Goal: Task Accomplishment & Management: Manage account settings

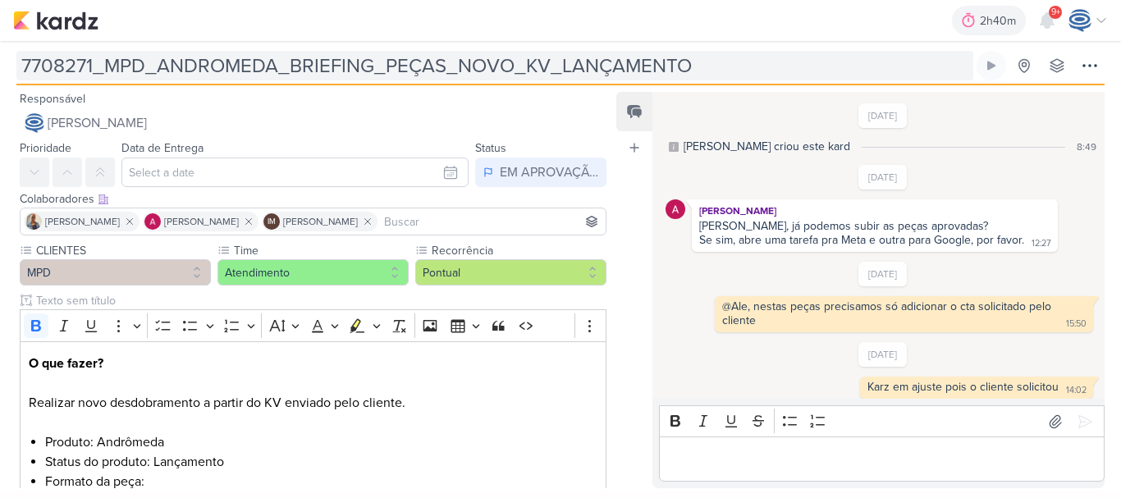
scroll to position [73, 0]
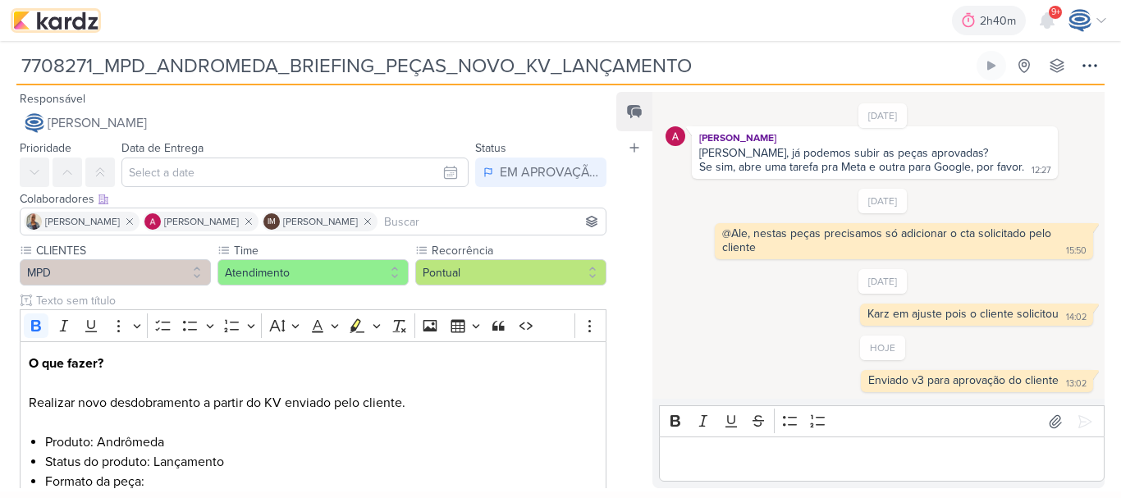
click at [66, 25] on img at bounding box center [55, 21] width 85 height 20
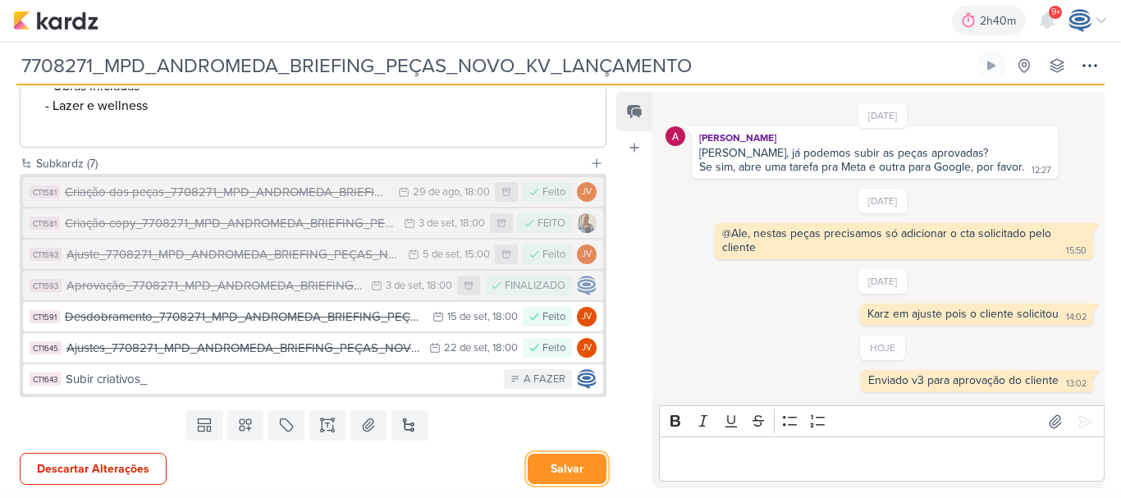
click at [552, 479] on button "Salvar" at bounding box center [566, 469] width 79 height 30
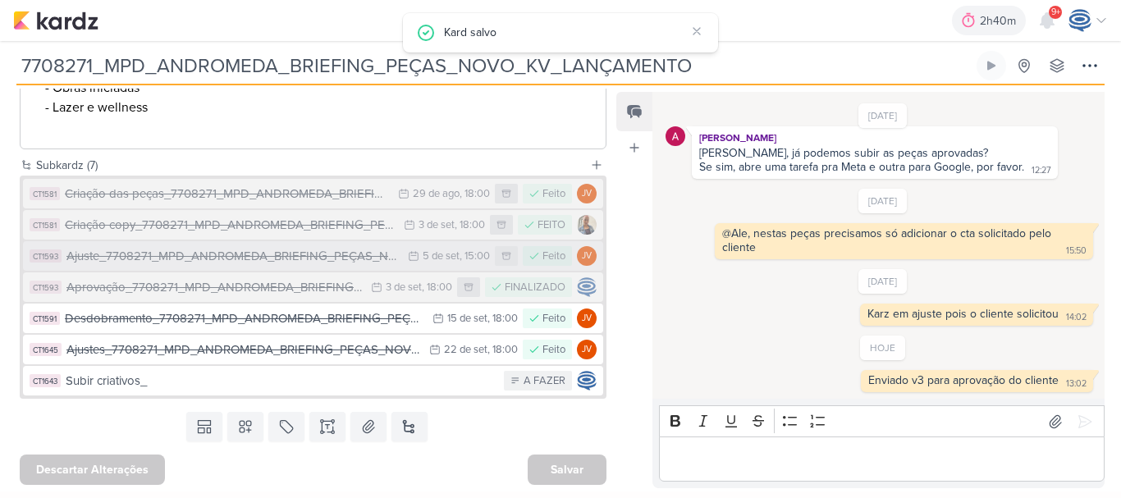
scroll to position [0, 0]
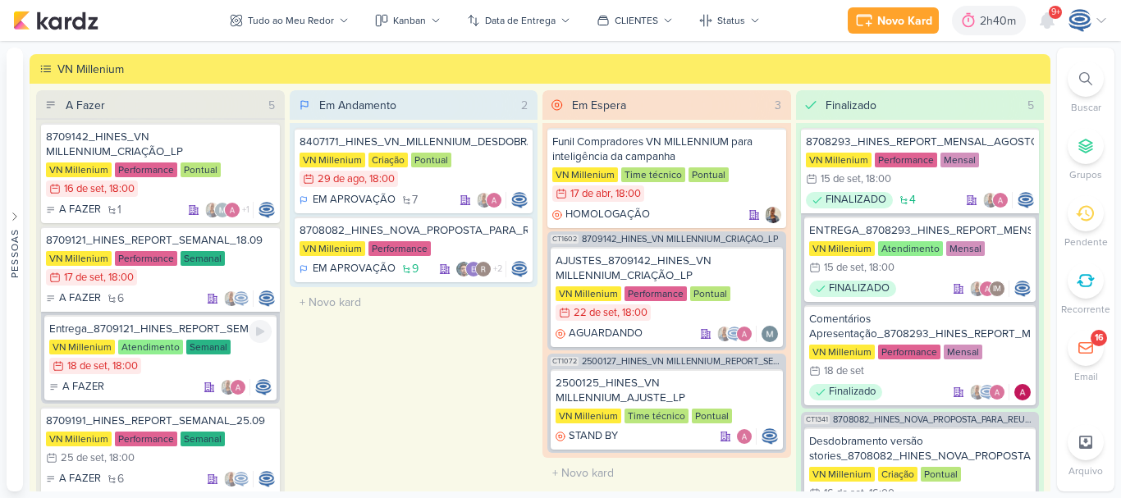
scroll to position [6, 0]
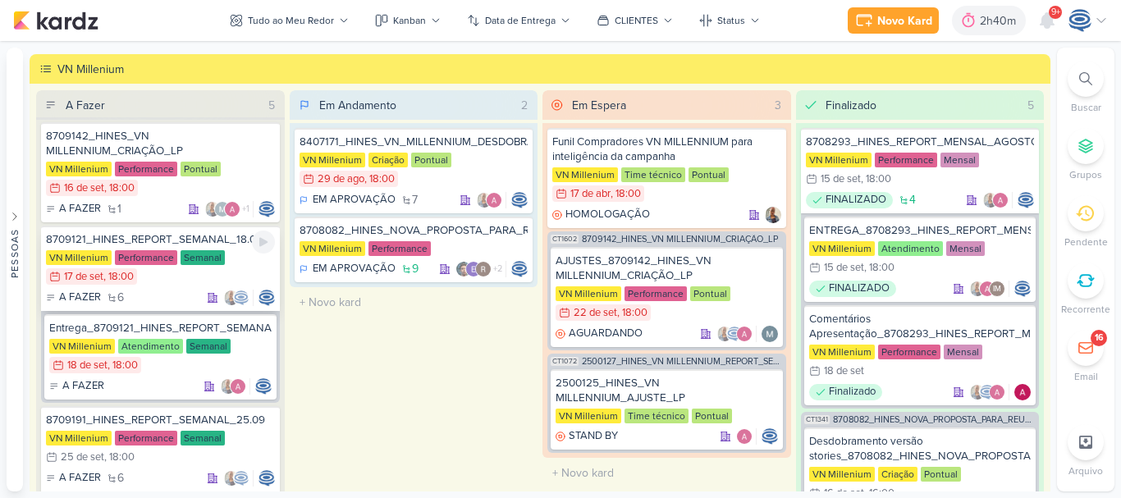
click at [203, 276] on div "VN Millenium Performance Semanal 17/9 17 de set , 18:00" at bounding box center [160, 268] width 229 height 36
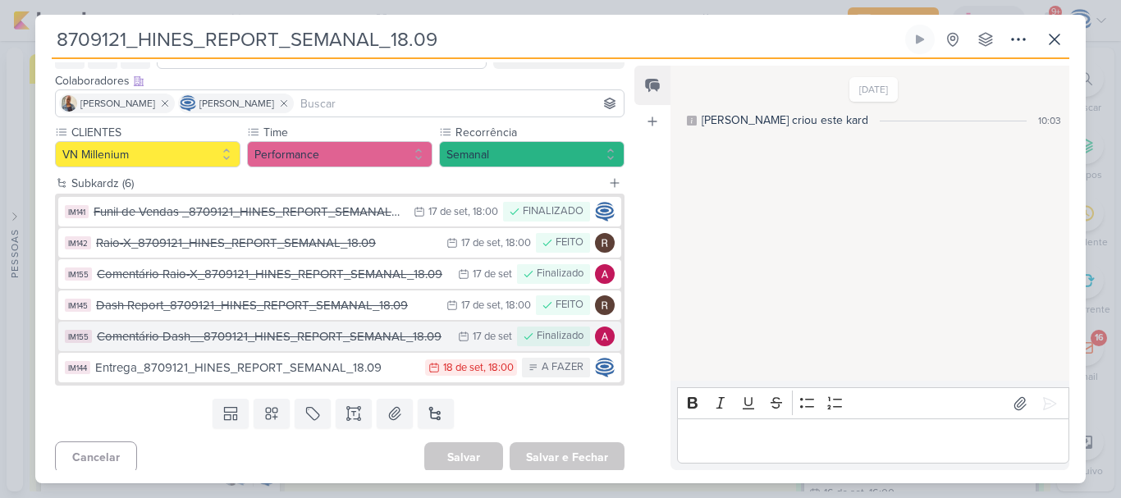
scroll to position [98, 0]
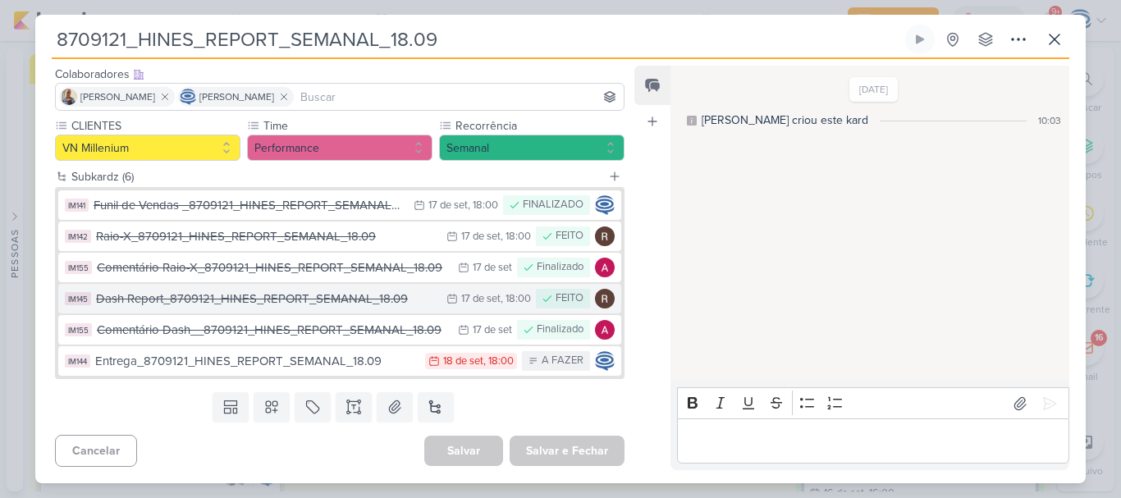
click at [299, 297] on div "Dash Report_8709121_HINES_REPORT_SEMANAL_18.09" at bounding box center [267, 299] width 342 height 19
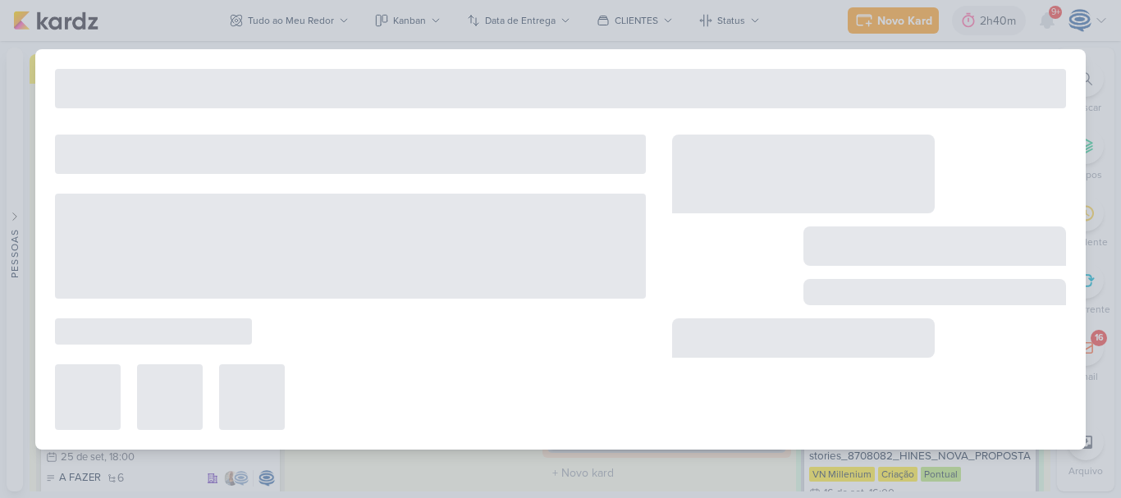
type input "Dash Report_8709121_HINES_REPORT_SEMANAL_18.09"
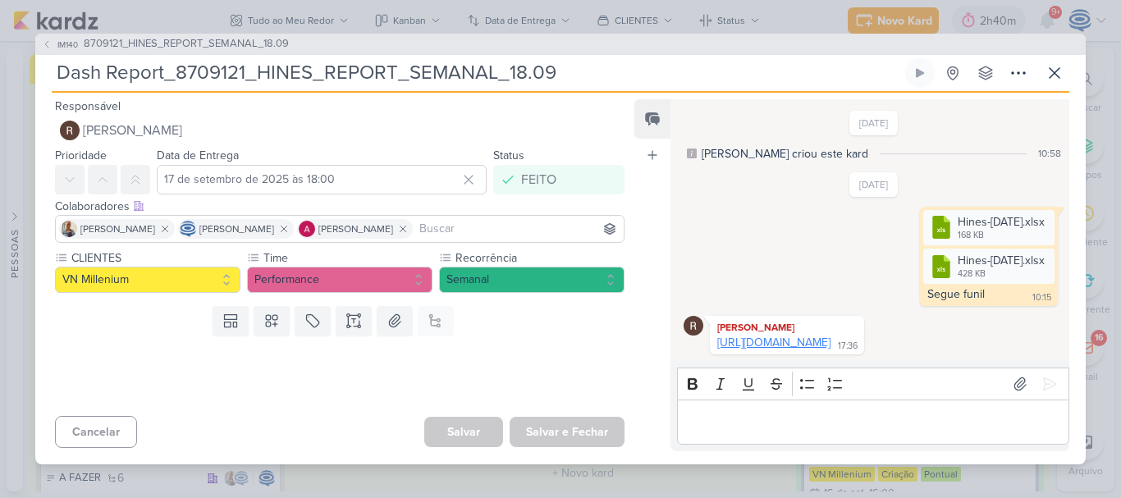
click at [806, 335] on link "https://lookerstudio.google.com/u/0/reporting/07257316-f2c0-4e51-9bc6-9c63a9bba…" at bounding box center [773, 342] width 113 height 14
click at [271, 36] on span "8709121_HINES_REPORT_SEMANAL_18.09" at bounding box center [186, 44] width 205 height 16
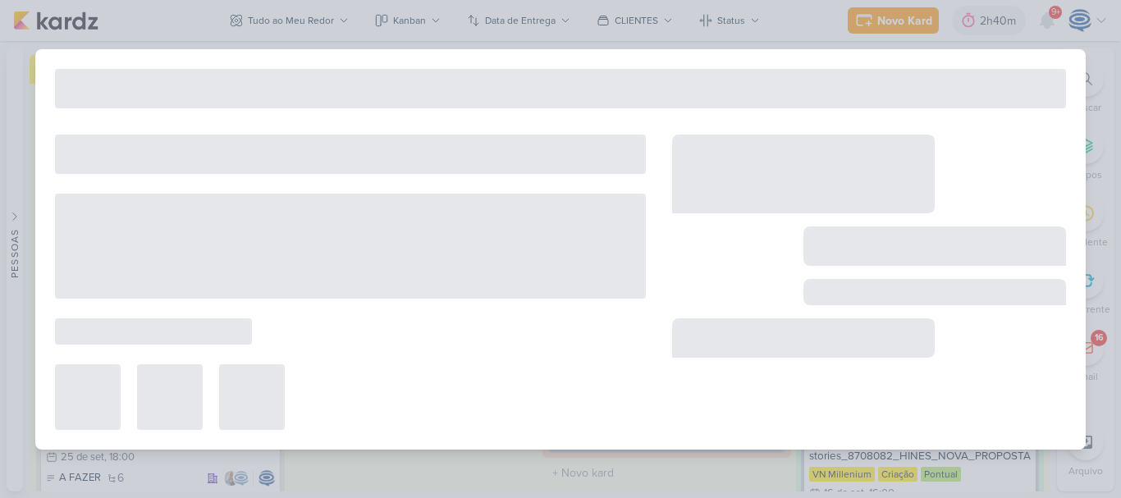
type input "8709121_HINES_REPORT_SEMANAL_18.09"
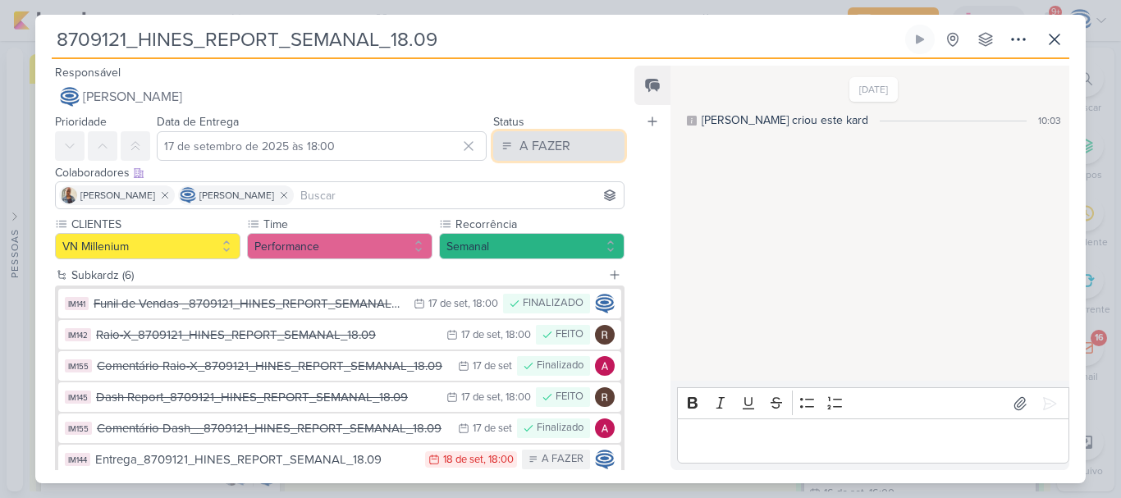
click at [577, 156] on button "A FAZER" at bounding box center [558, 146] width 131 height 30
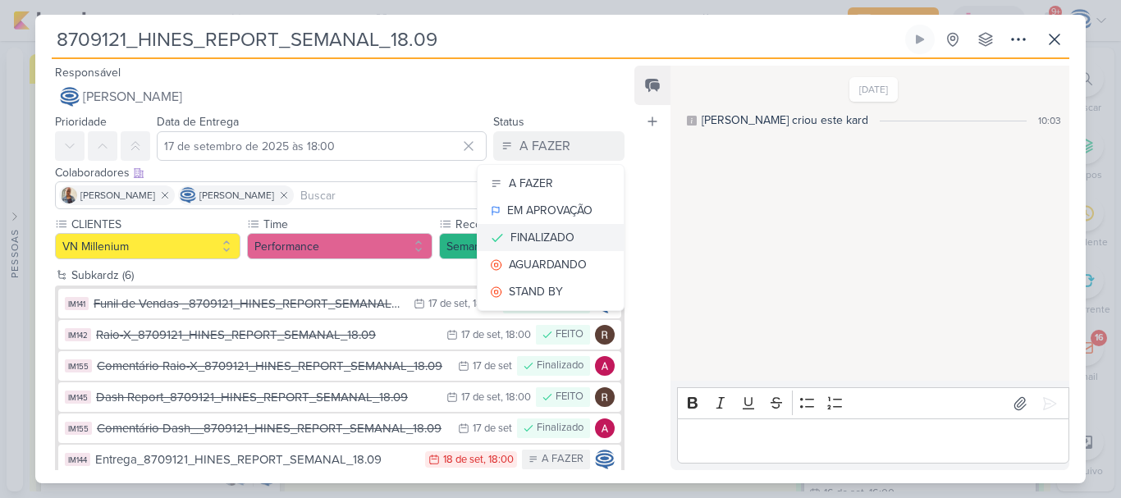
click at [547, 237] on div "FINALIZADO" at bounding box center [542, 237] width 64 height 17
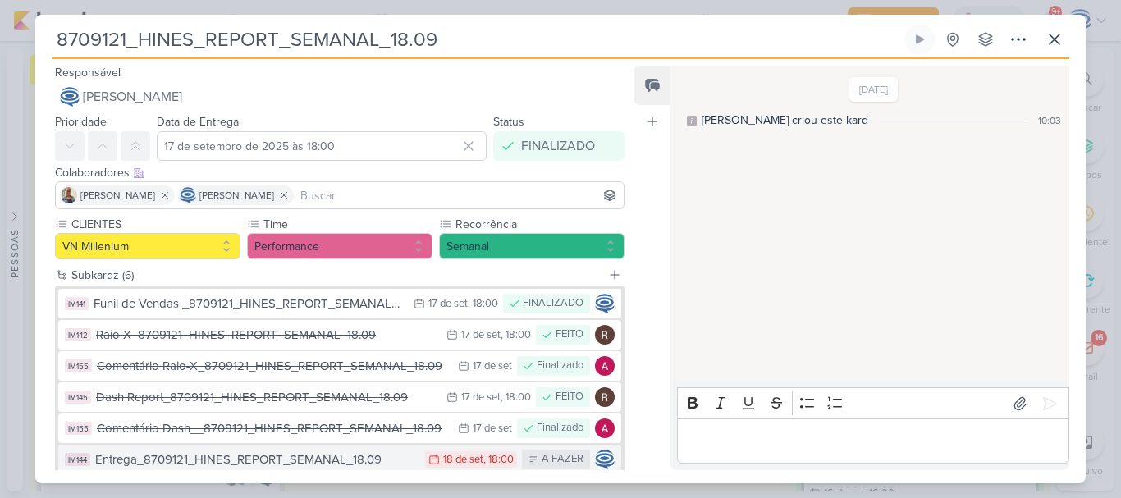
click at [248, 466] on div "Entrega_8709121_HINES_REPORT_SEMANAL_18.09" at bounding box center [256, 459] width 322 height 19
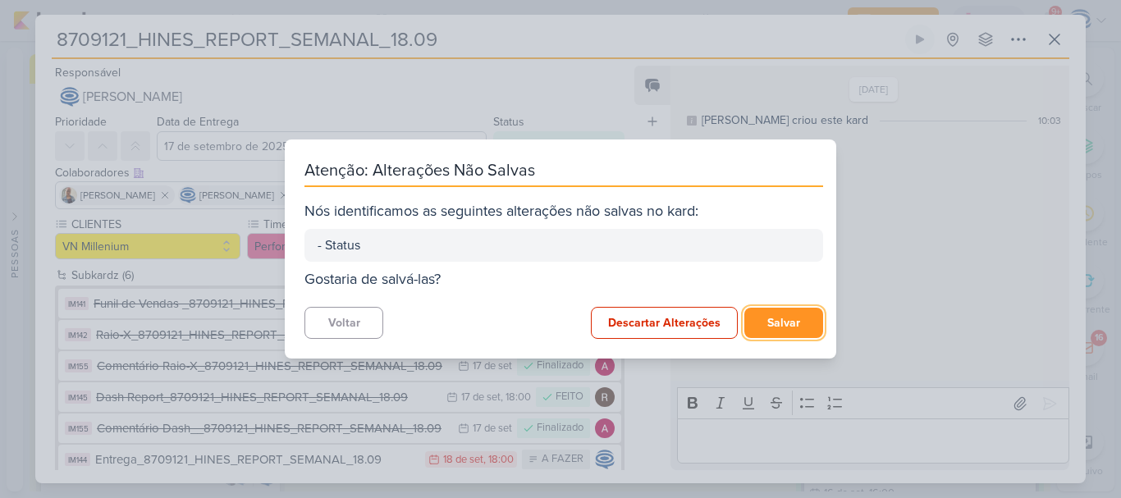
click at [763, 316] on button "Salvar" at bounding box center [783, 323] width 79 height 30
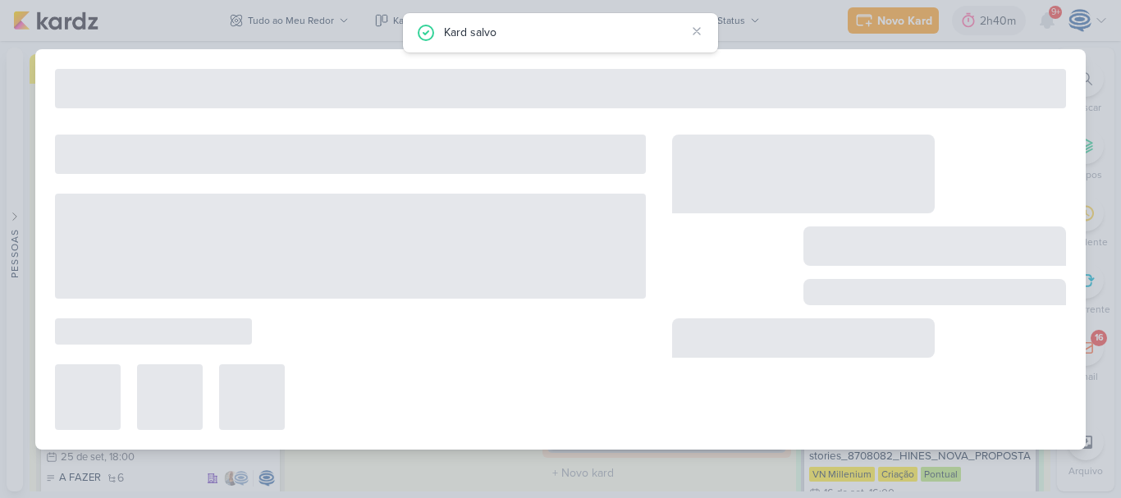
type input "Entrega_8709121_HINES_REPORT_SEMANAL_18.09"
type input "18 de setembro de 2025 às 18:00"
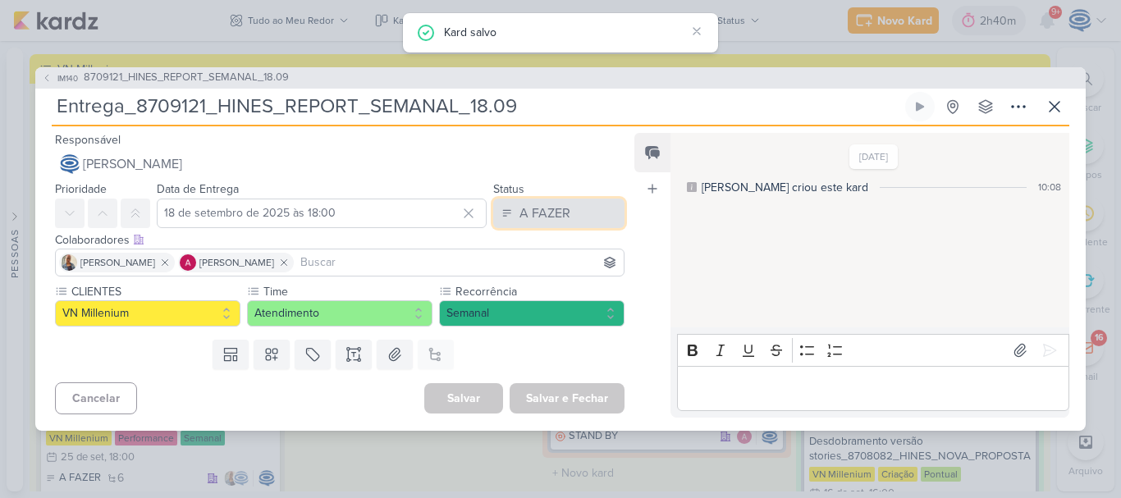
click at [539, 214] on div "A FAZER" at bounding box center [544, 213] width 51 height 20
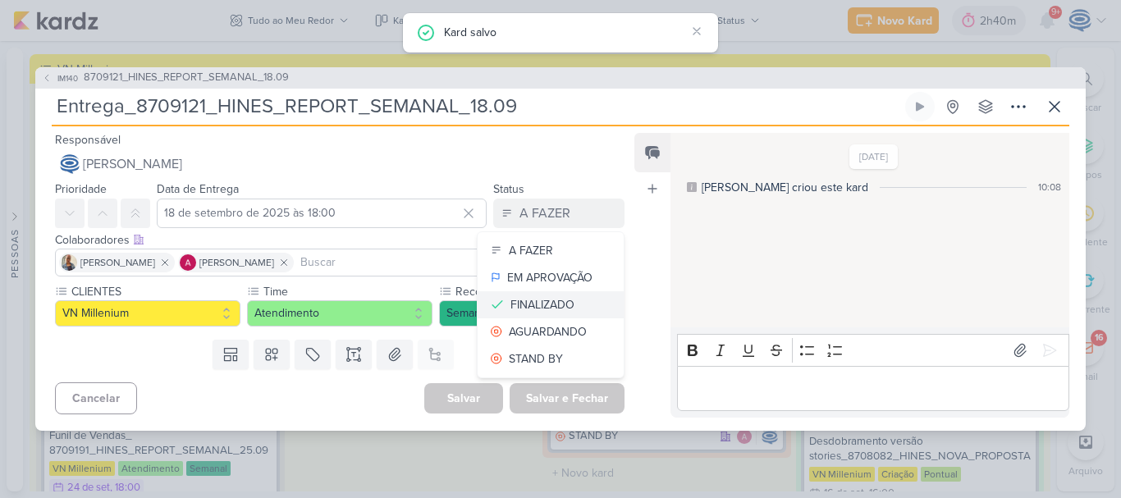
click at [527, 302] on div "FINALIZADO" at bounding box center [542, 304] width 64 height 17
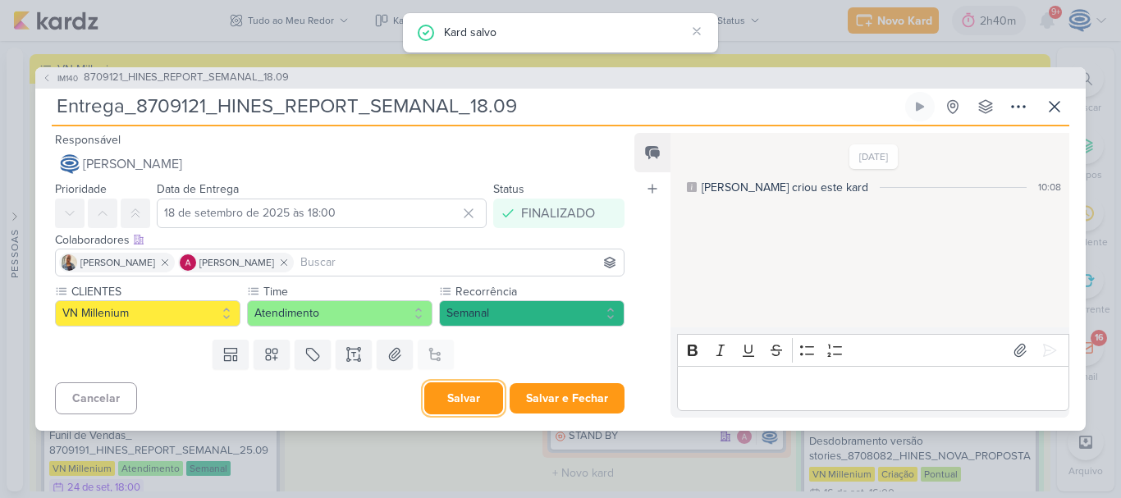
click at [455, 402] on button "Salvar" at bounding box center [463, 398] width 79 height 32
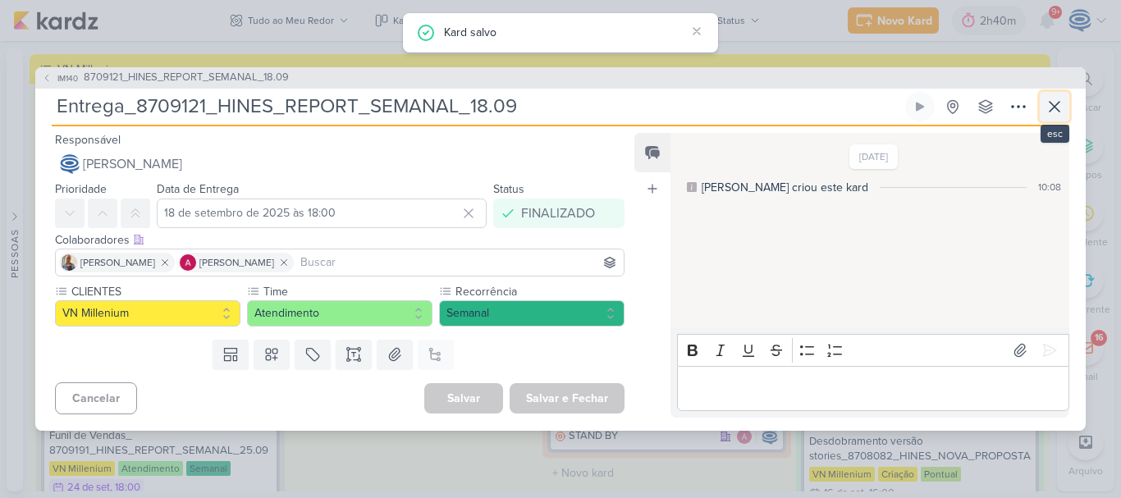
click at [1051, 104] on icon at bounding box center [1054, 107] width 20 height 20
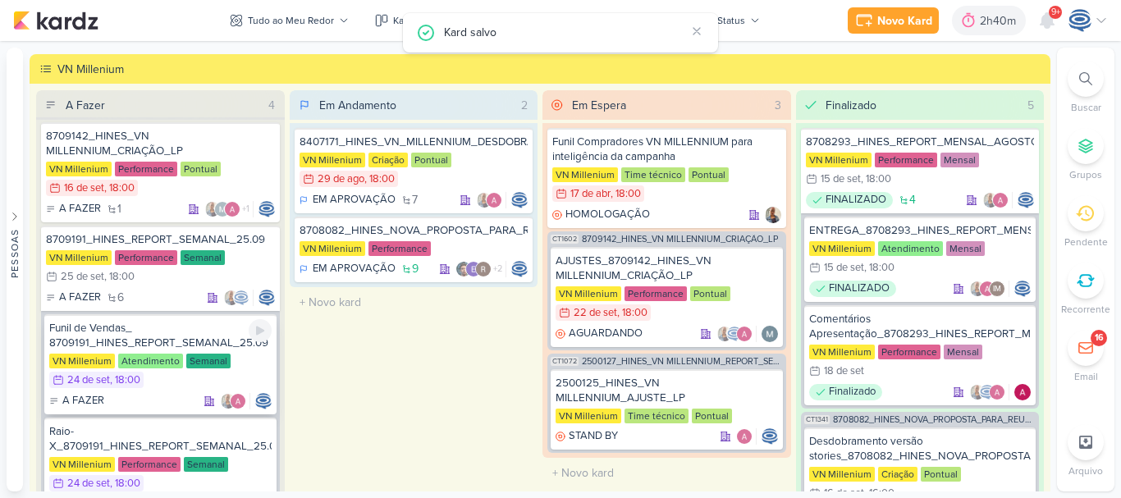
click at [233, 349] on div "Funil de Vendas_ 8709191_HINES_REPORT_SEMANAL_25.09" at bounding box center [160, 336] width 222 height 30
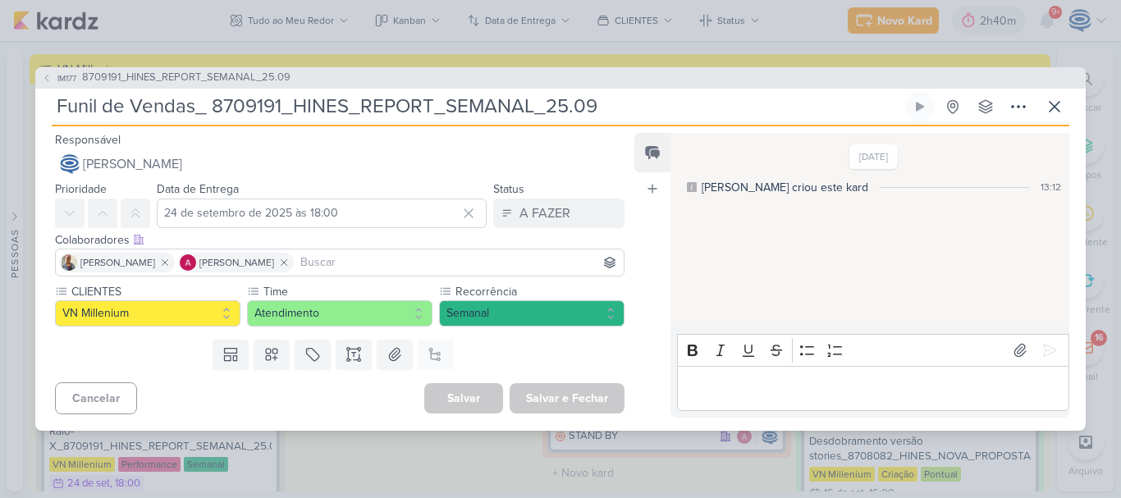
drag, startPoint x: 664, startPoint y: 116, endPoint x: 35, endPoint y: 128, distance: 628.5
click at [35, 128] on div "IM177 8709191_HINES_REPORT_SEMANAL_25.09 Funil de Vendas_ 8709191_HINES_REPORT_…" at bounding box center [560, 248] width 1050 height 363
click at [586, 199] on button "A FAZER" at bounding box center [558, 214] width 131 height 30
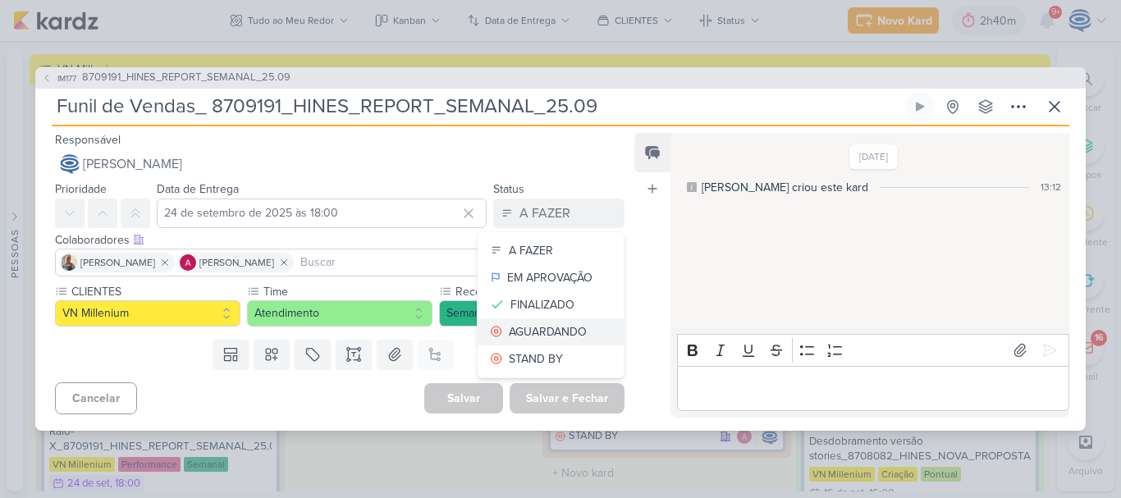
click at [559, 328] on div "AGUARDANDO" at bounding box center [548, 331] width 78 height 17
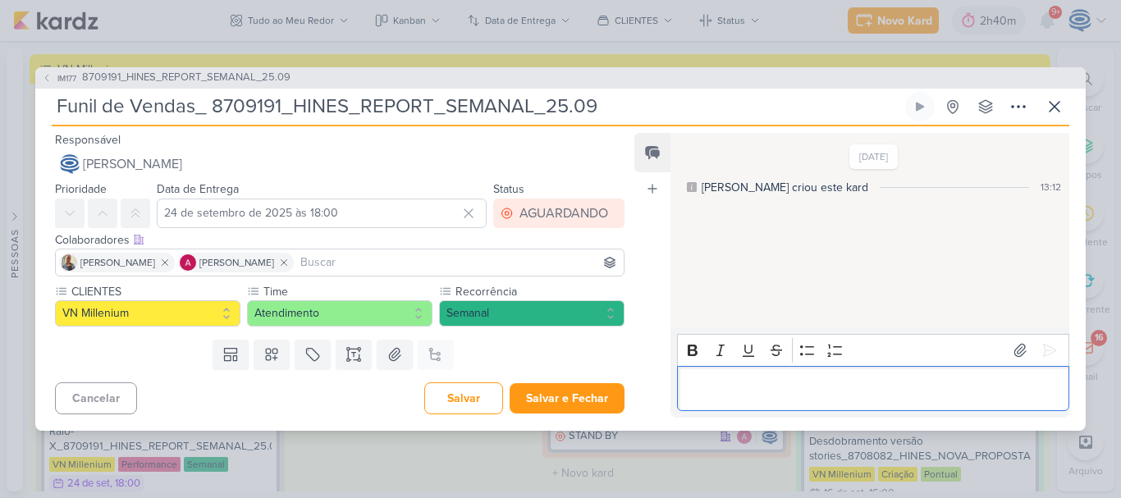
click at [777, 399] on div "Editor editing area: main" at bounding box center [873, 388] width 392 height 45
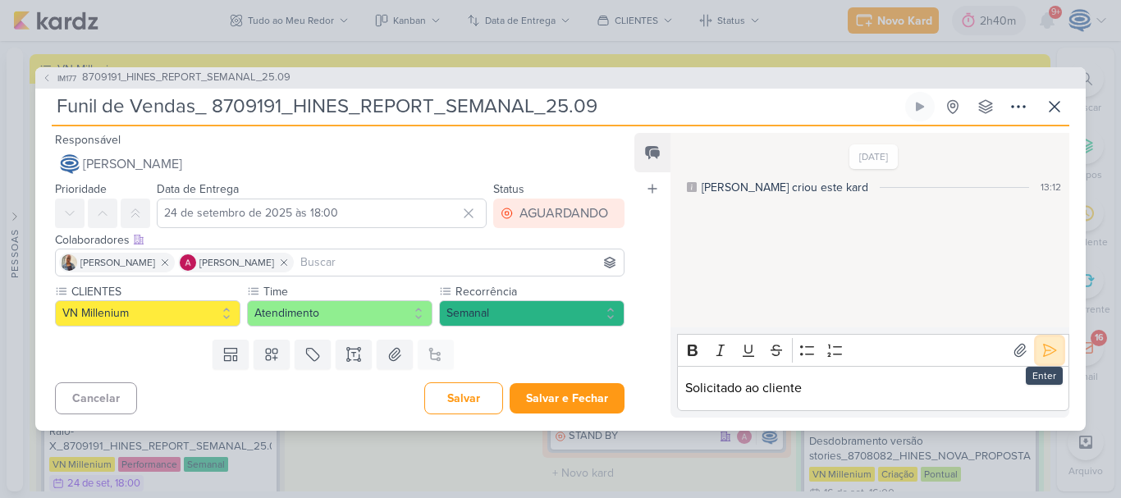
click at [1050, 353] on icon at bounding box center [1049, 350] width 16 height 16
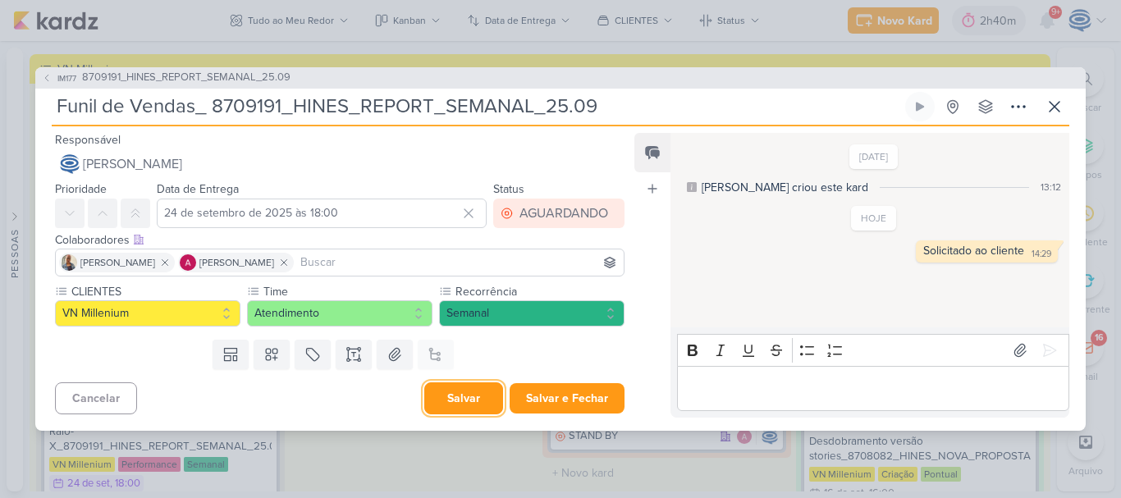
click at [457, 396] on button "Salvar" at bounding box center [463, 398] width 79 height 32
